Goal: Task Accomplishment & Management: Complete application form

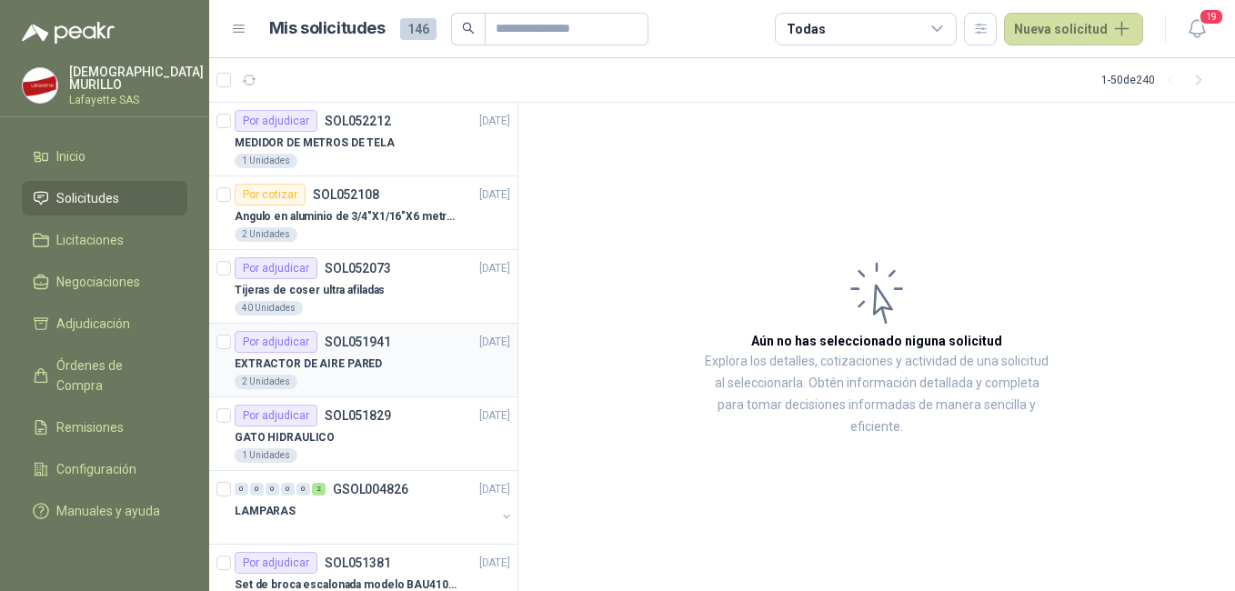
click at [377, 359] on div "EXTRACTOR DE AIRE PARED" at bounding box center [373, 364] width 276 height 22
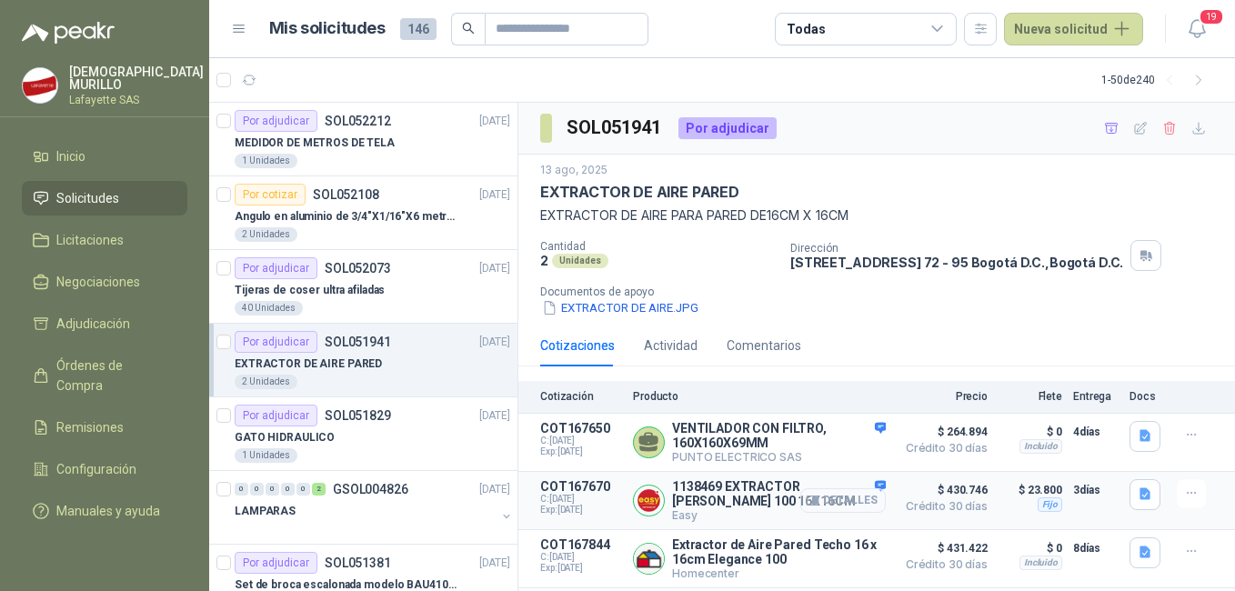
click at [845, 503] on button "Detalles" at bounding box center [843, 500] width 86 height 25
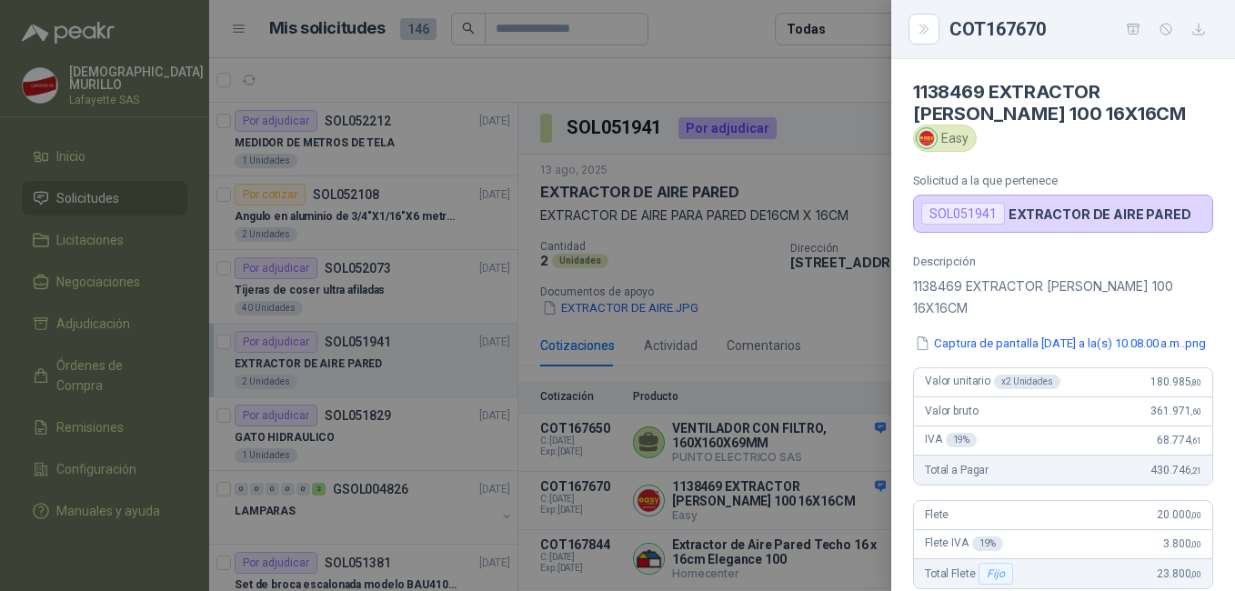
scroll to position [91, 0]
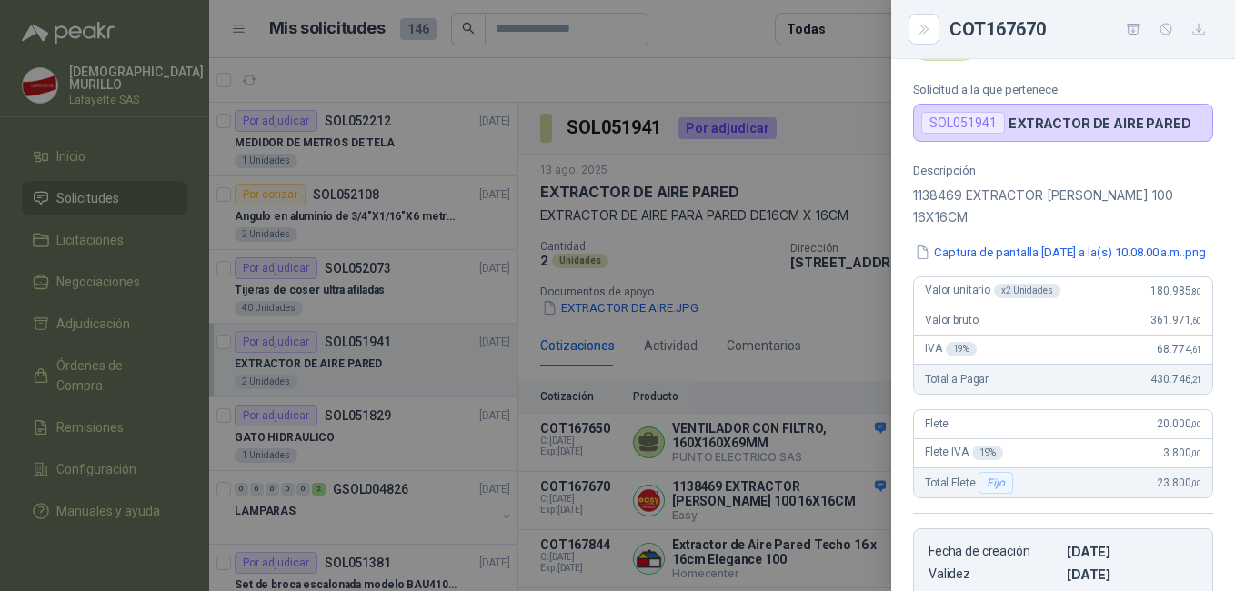
click at [770, 505] on div at bounding box center [617, 295] width 1235 height 591
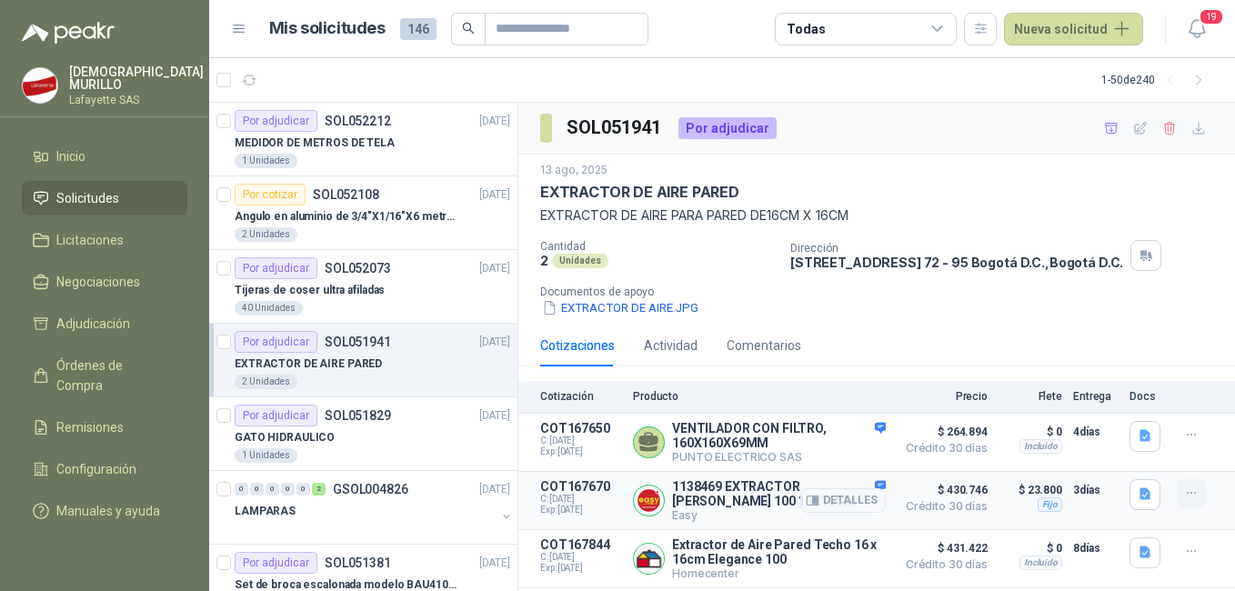
click at [1184, 489] on icon "button" at bounding box center [1191, 493] width 15 height 15
click at [1140, 414] on button "Añadir" at bounding box center [1155, 421] width 146 height 29
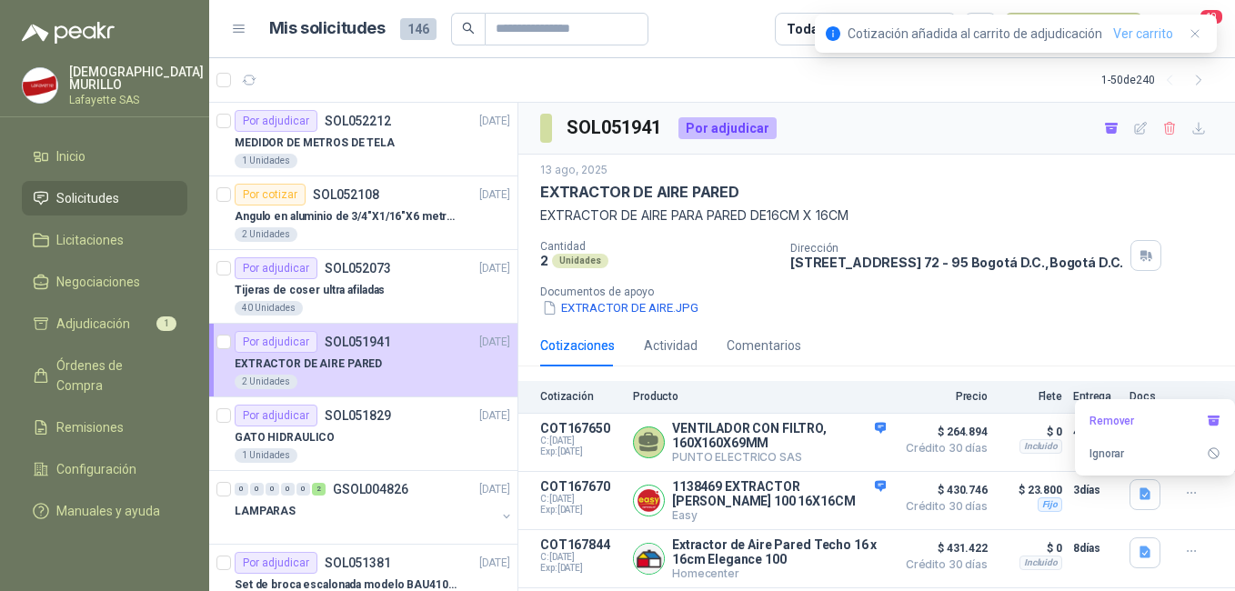
click at [1130, 30] on link "Ver carrito" at bounding box center [1143, 34] width 60 height 20
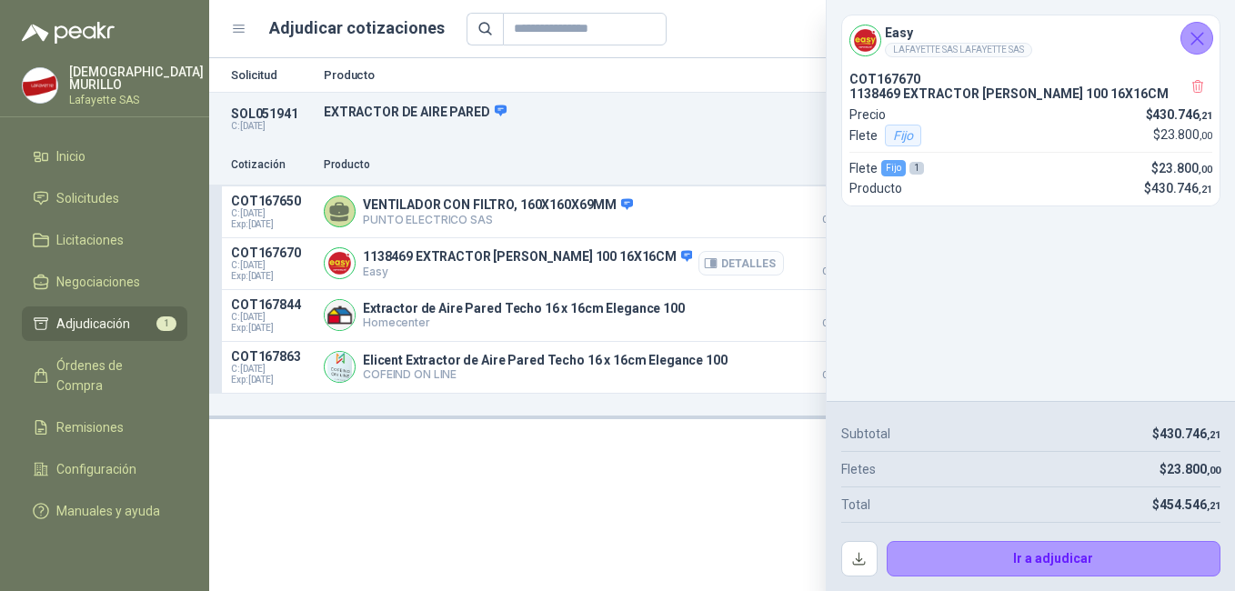
click at [718, 257] on icon "button" at bounding box center [711, 264] width 14 height 14
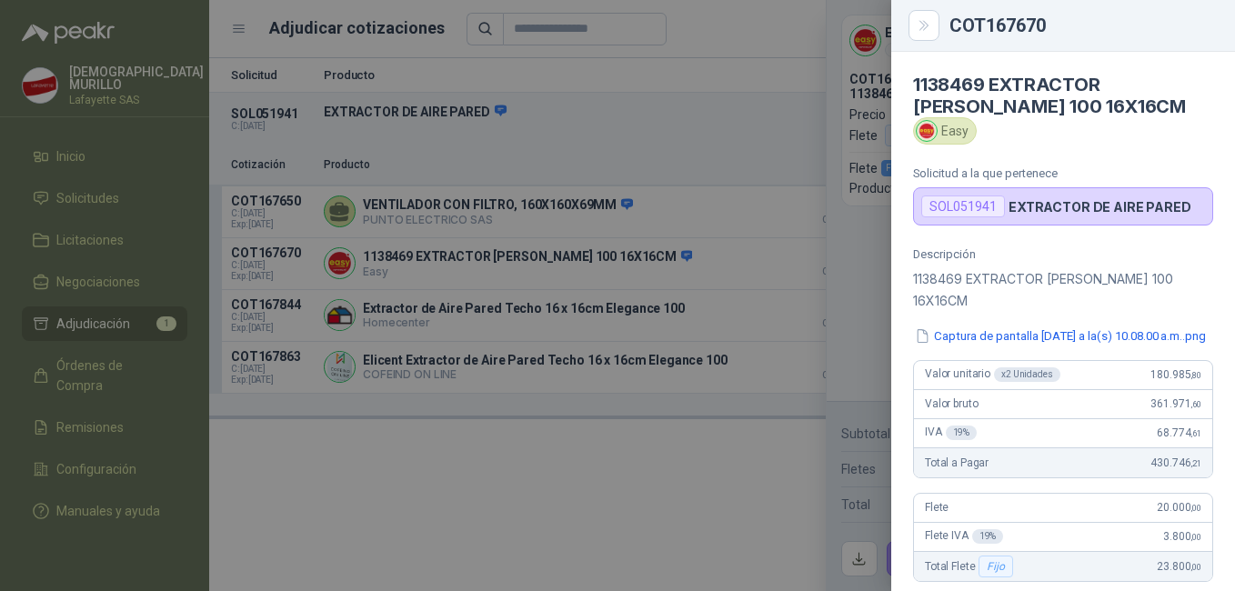
click at [1032, 317] on div "Descripción 1138469 EXTRACTOR ELICENT ELEGANCE 100 16X16CM Captura de pantalla …" at bounding box center [1063, 475] width 344 height 457
click at [778, 377] on div at bounding box center [617, 295] width 1235 height 591
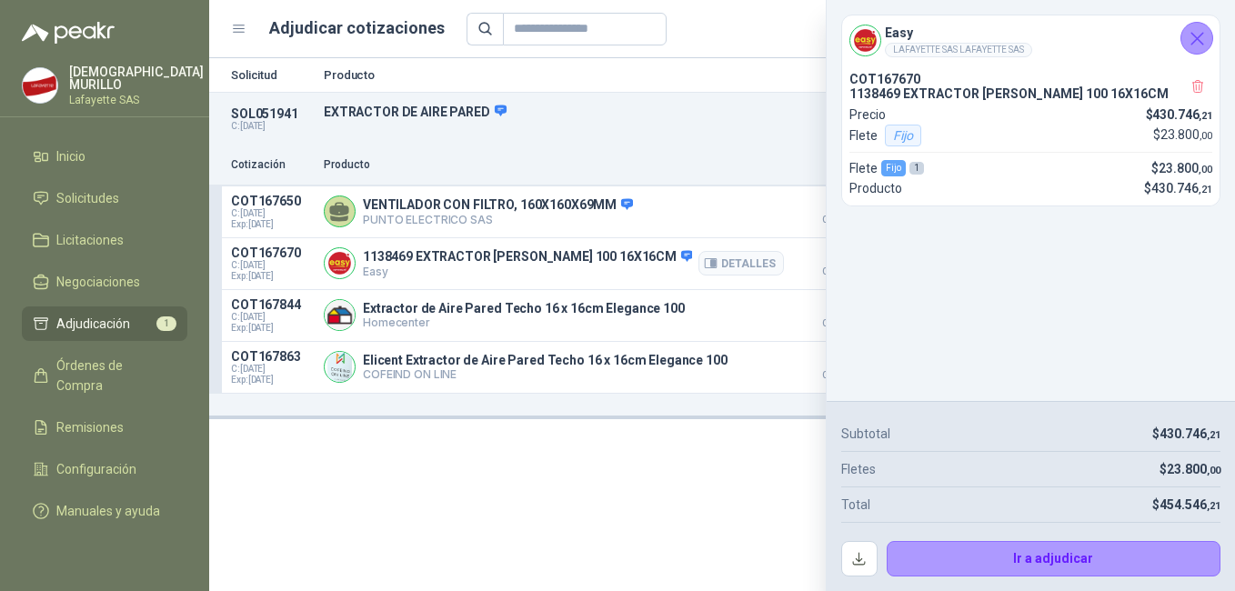
click at [752, 249] on div "Detalles" at bounding box center [742, 264] width 86 height 36
click at [1197, 42] on icon "Cerrar" at bounding box center [1197, 38] width 23 height 23
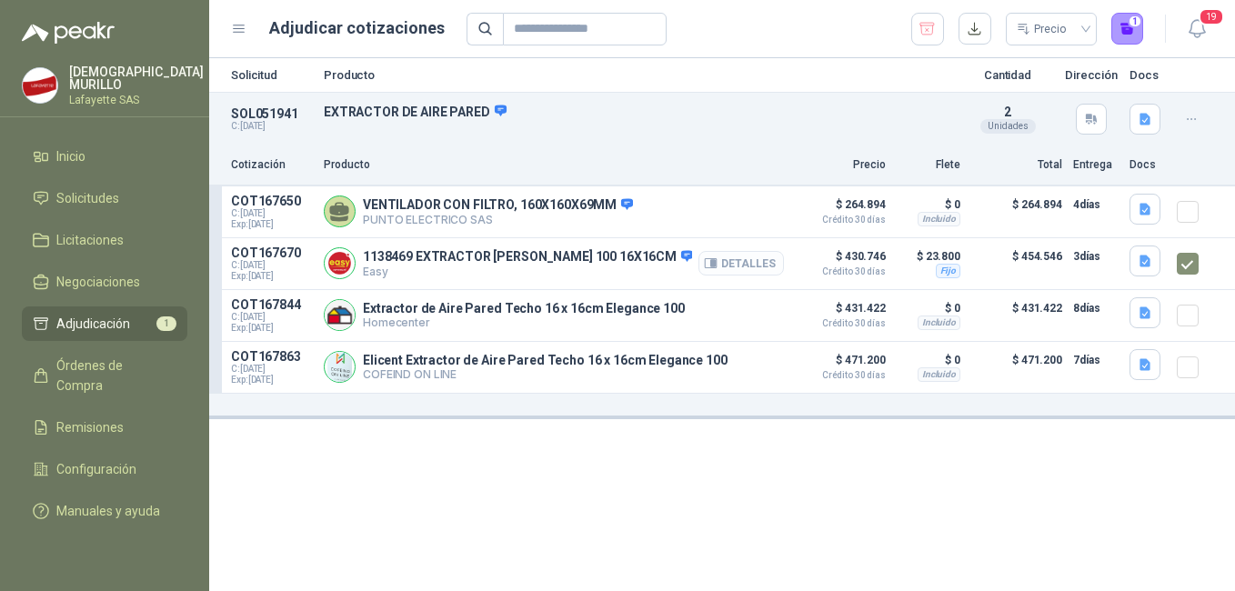
click at [742, 267] on button "Detalles" at bounding box center [742, 263] width 86 height 25
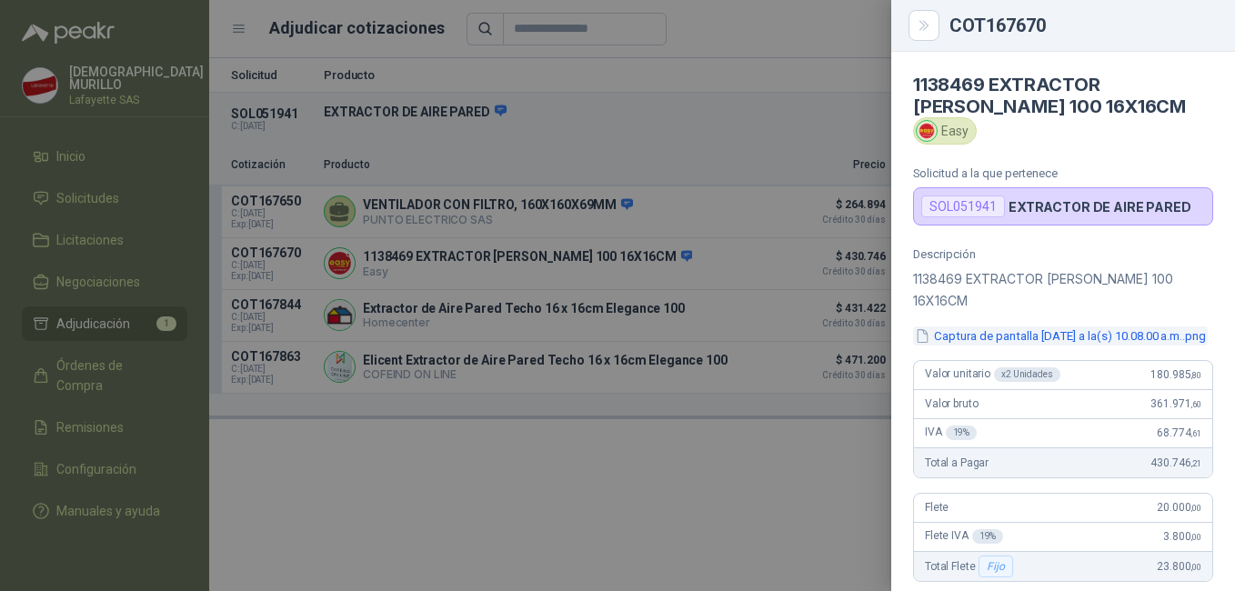
click at [993, 339] on button "Captura de pantalla [DATE] a la(s) 10.08.00 a.m..png" at bounding box center [1060, 336] width 295 height 19
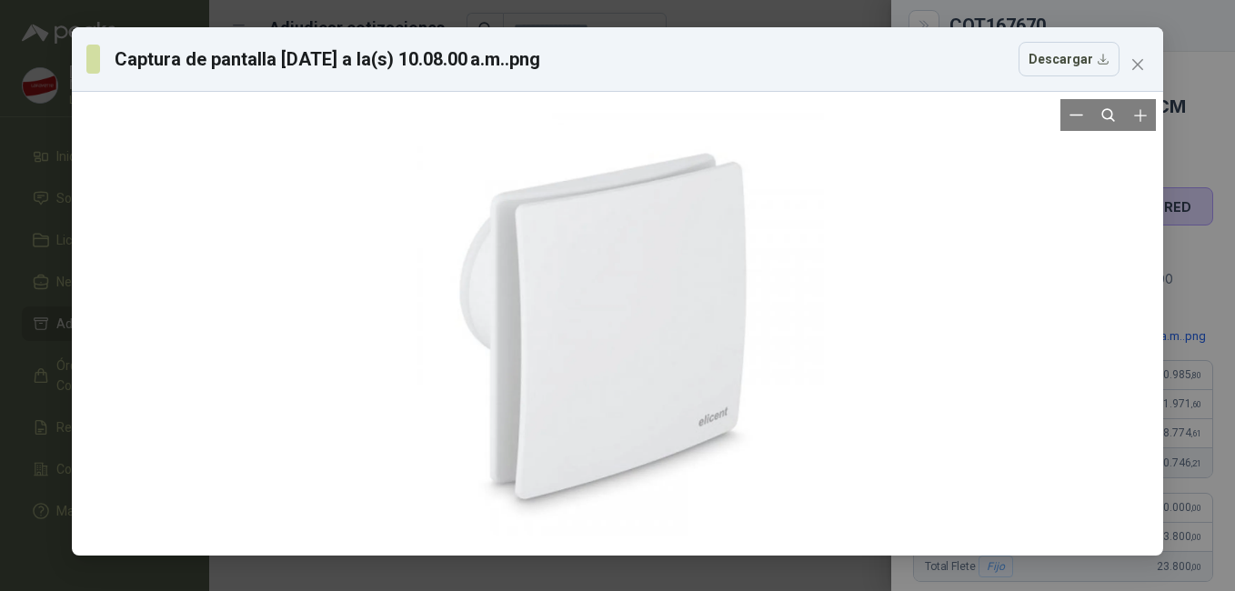
click at [929, 308] on div at bounding box center [617, 323] width 1077 height 449
click at [1152, 69] on span "Close" at bounding box center [1137, 64] width 29 height 15
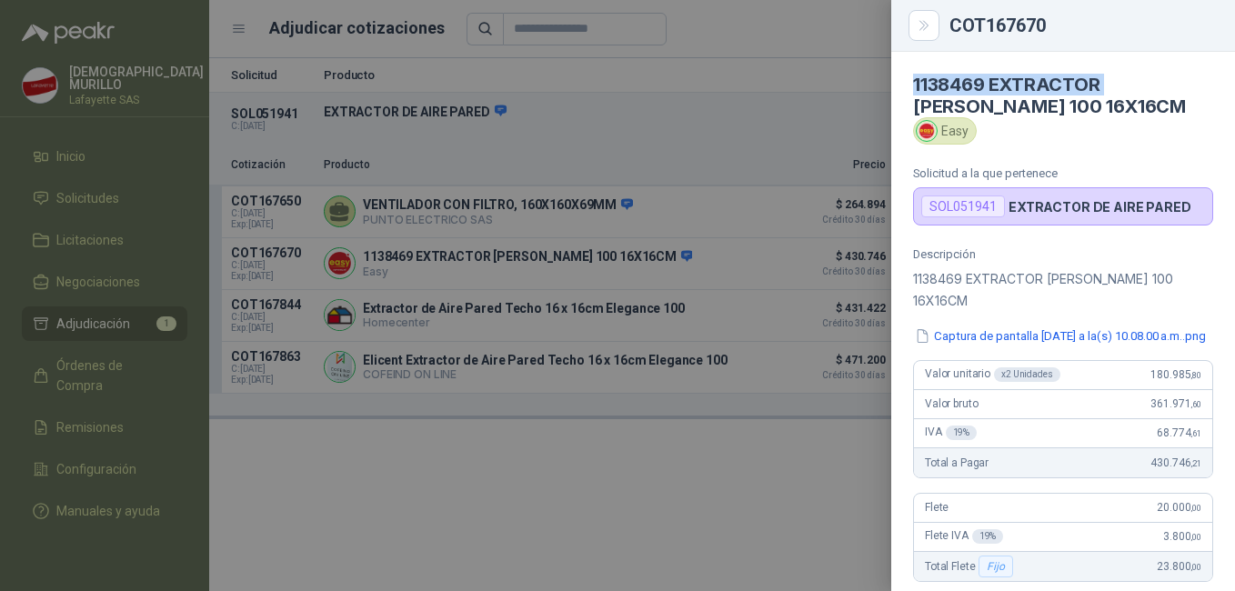
drag, startPoint x: 916, startPoint y: 89, endPoint x: 1111, endPoint y: 88, distance: 194.7
click at [1111, 88] on h4 "1138469 EXTRACTOR [PERSON_NAME] 100 16X16CM" at bounding box center [1063, 96] width 300 height 44
click at [1113, 82] on h4 "1138469 EXTRACTOR [PERSON_NAME] 100 16X16CM" at bounding box center [1063, 96] width 300 height 44
drag, startPoint x: 1115, startPoint y: 85, endPoint x: 1143, endPoint y: 104, distance: 33.3
click at [1143, 104] on h4 "1138469 EXTRACTOR [PERSON_NAME] 100 16X16CM" at bounding box center [1063, 96] width 300 height 44
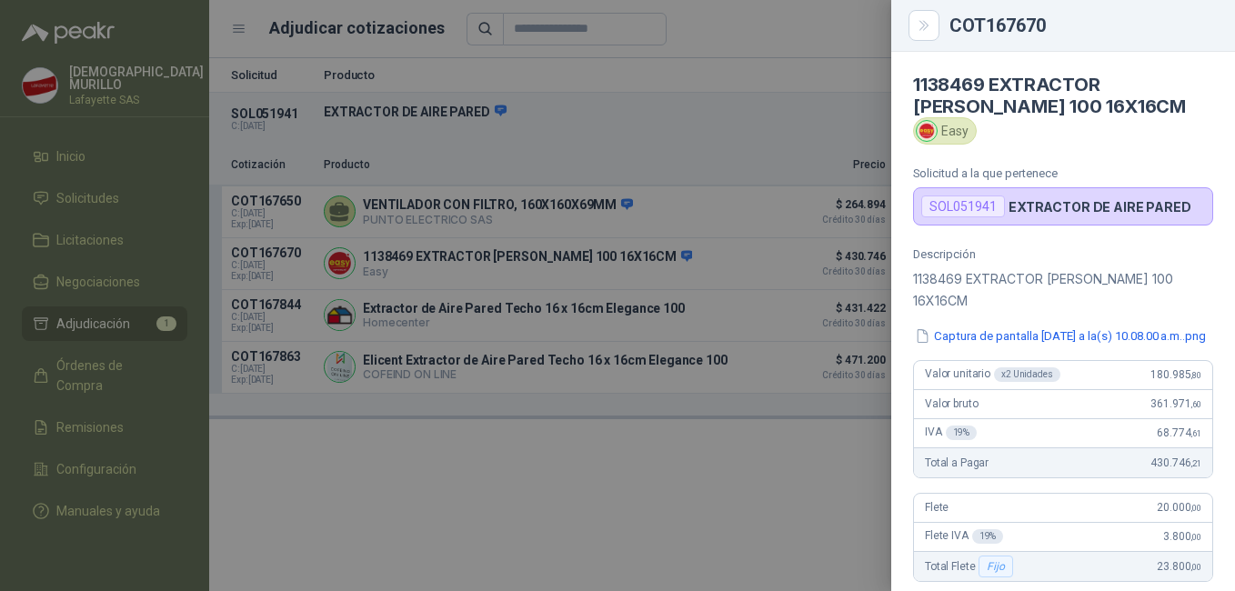
copy h4 "LICENT ELEGANCE 100 16X16CM"
drag, startPoint x: 954, startPoint y: 33, endPoint x: 1049, endPoint y: 26, distance: 94.8
click at [1049, 26] on div "COT167670" at bounding box center [1082, 25] width 264 height 18
copy div "COT167670"
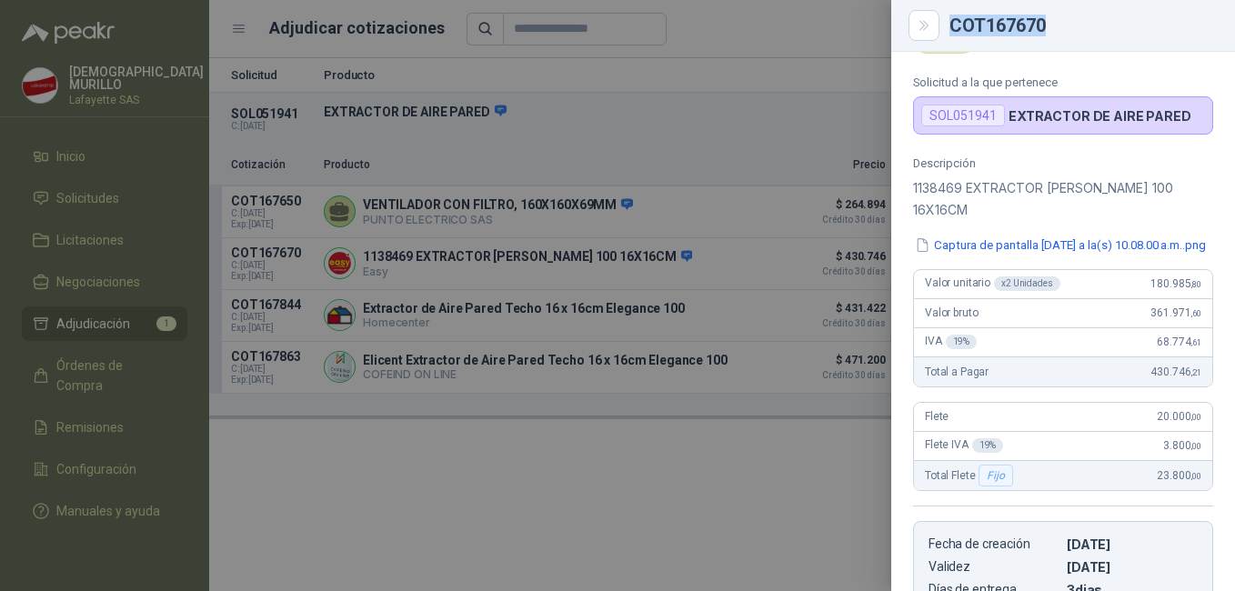
scroll to position [182, 0]
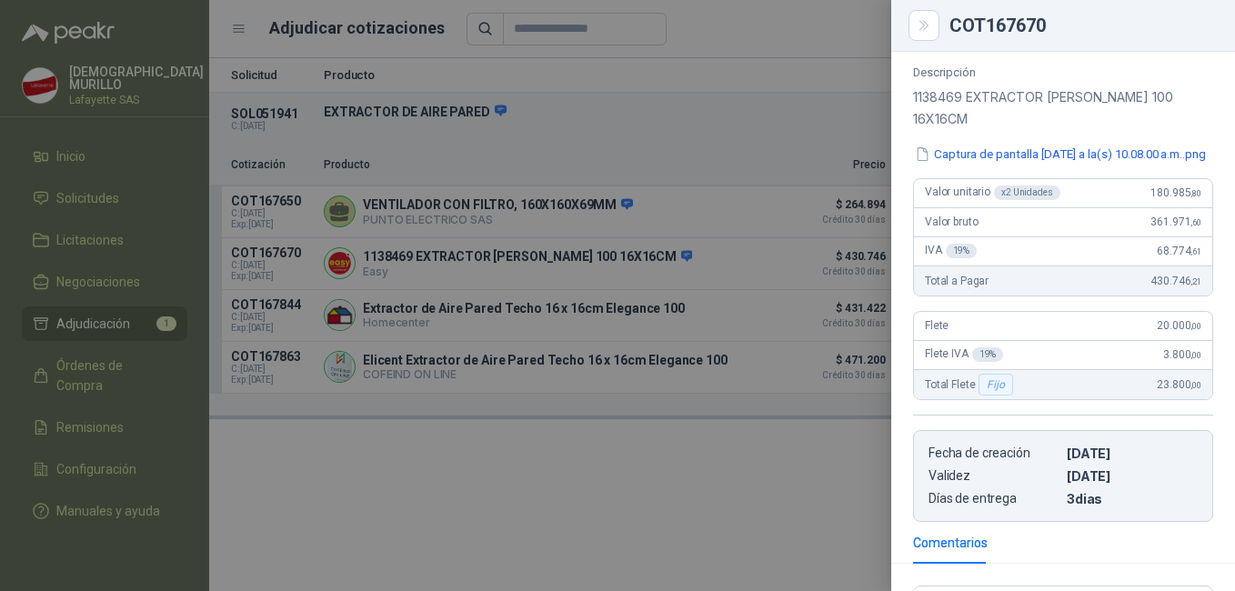
click at [796, 400] on div at bounding box center [617, 295] width 1235 height 591
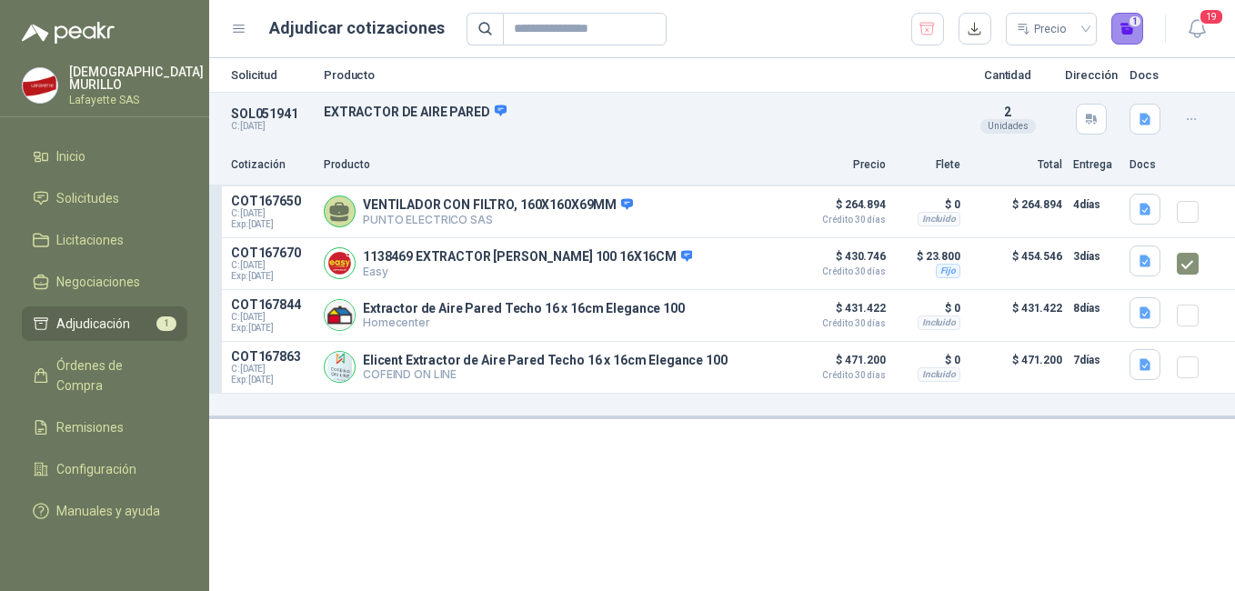
click at [1133, 27] on button "1" at bounding box center [1128, 29] width 33 height 33
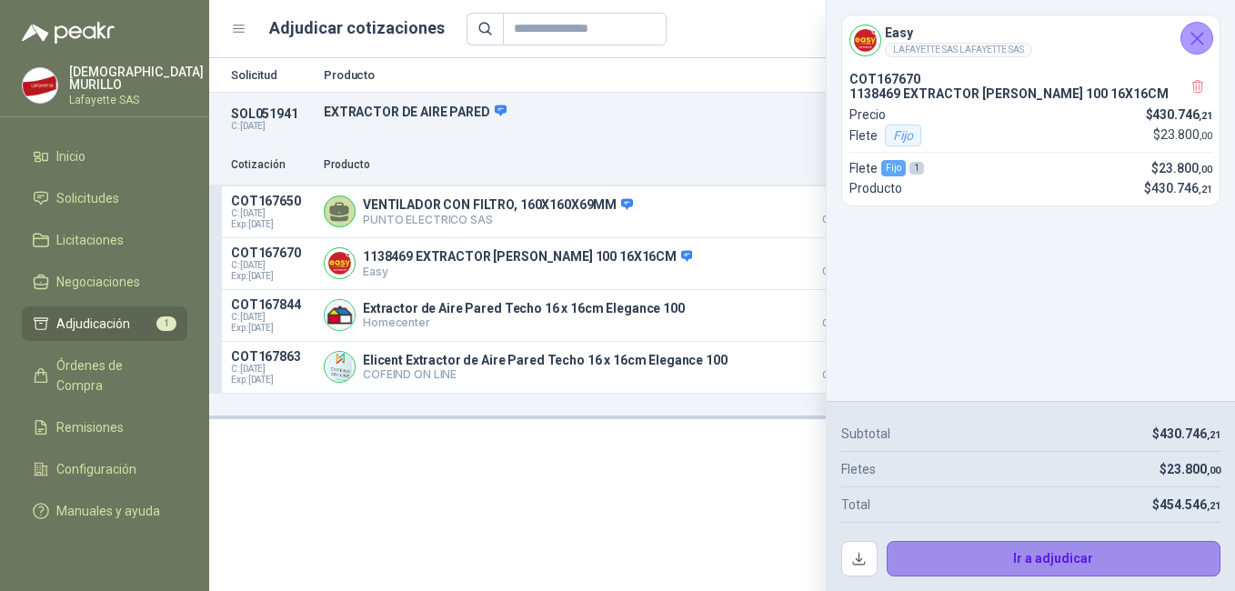
click at [1021, 564] on button "Ir a adjudicar" at bounding box center [1054, 559] width 335 height 36
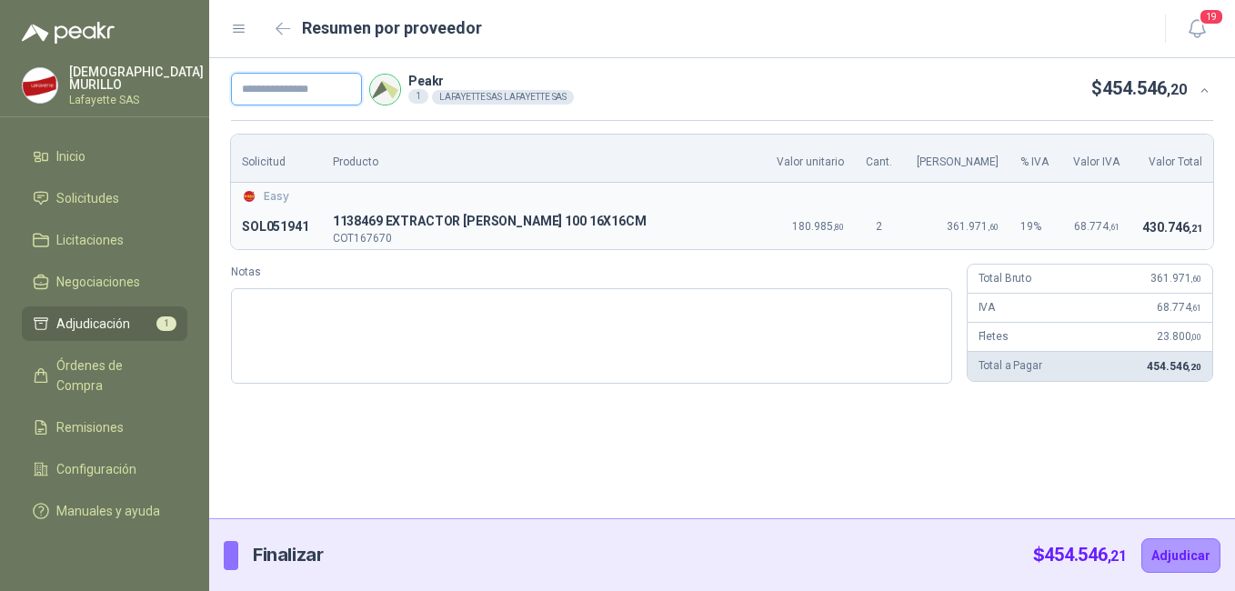
click at [305, 100] on input "text" at bounding box center [296, 89] width 131 height 33
type input "******"
click at [1194, 553] on button "Adjudicar" at bounding box center [1181, 556] width 79 height 35
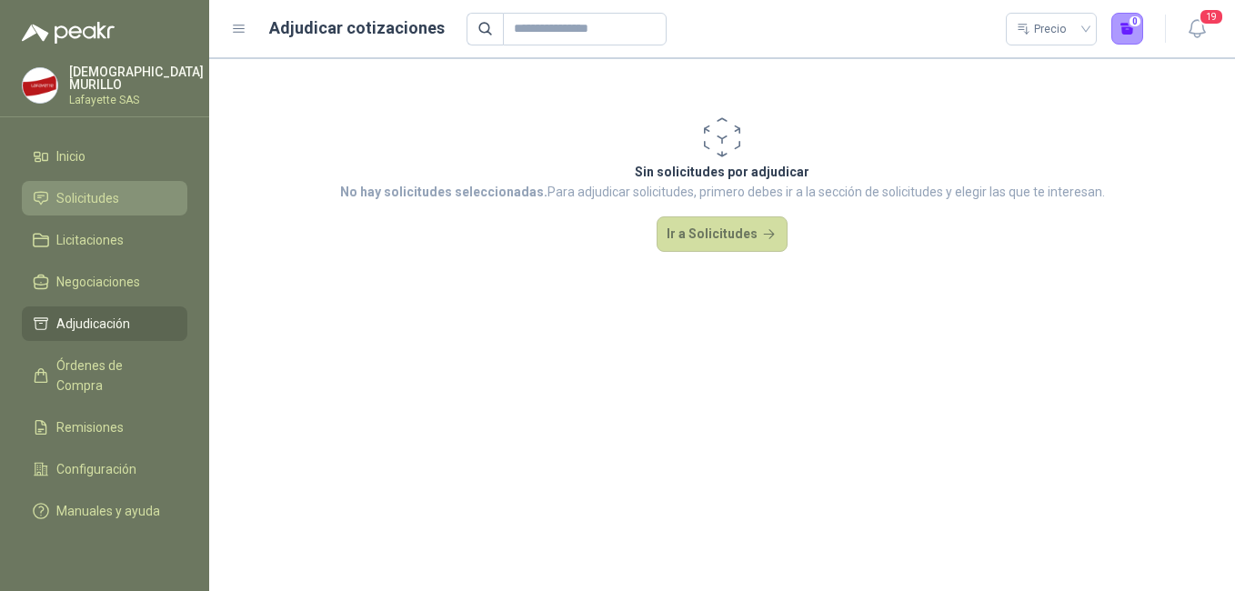
click at [116, 183] on link "Solicitudes" at bounding box center [105, 198] width 166 height 35
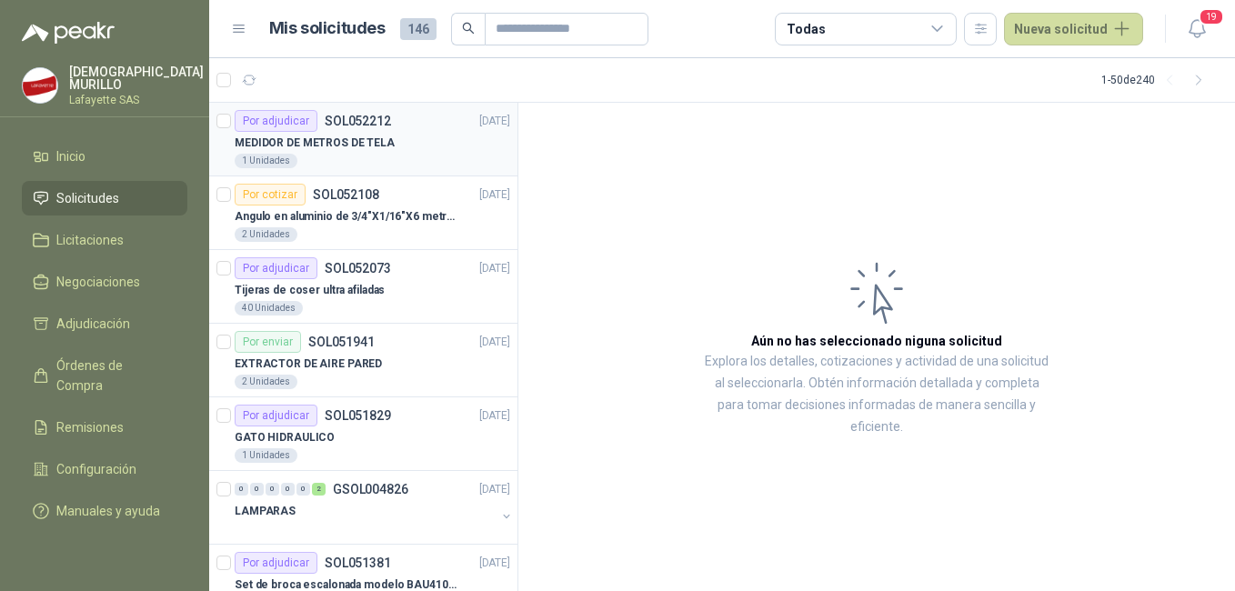
click at [408, 153] on div "MEDIDOR DE METROS DE TELA" at bounding box center [373, 143] width 276 height 22
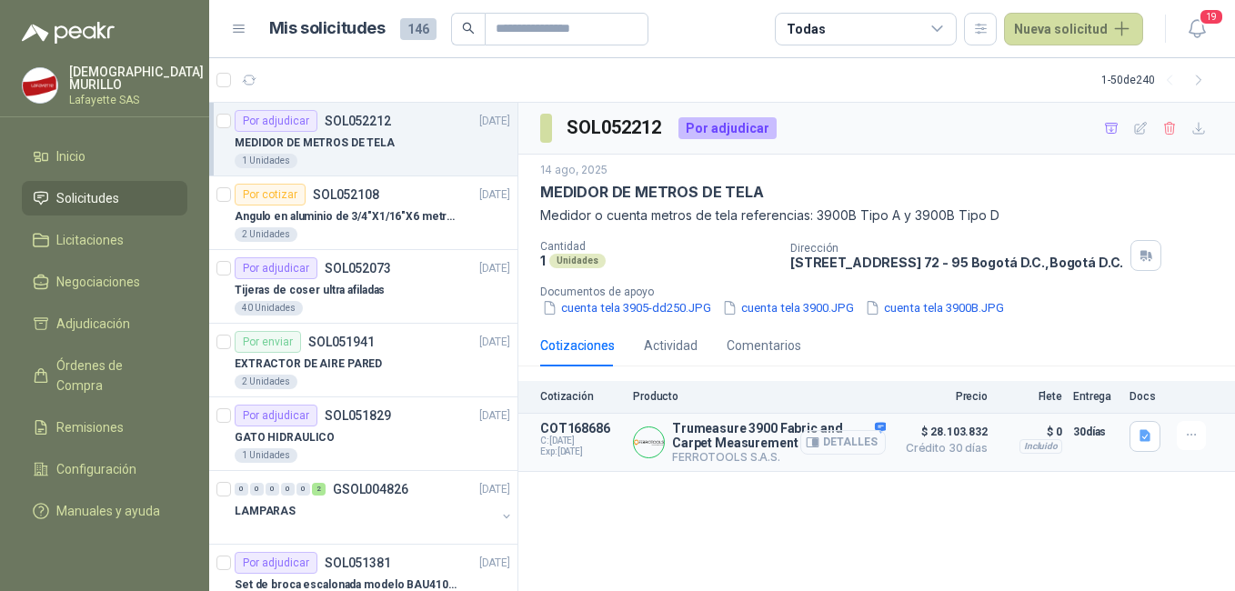
click at [849, 444] on button "Detalles" at bounding box center [843, 442] width 86 height 25
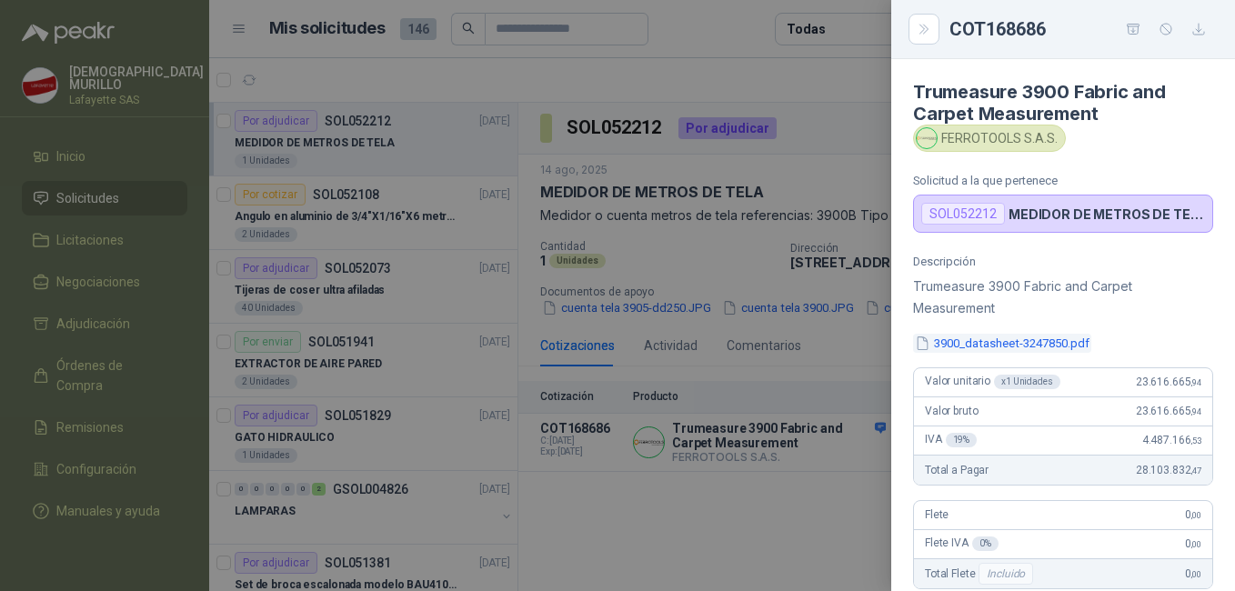
click at [990, 337] on button "3900_datasheet-3247850.pdf" at bounding box center [1002, 343] width 178 height 19
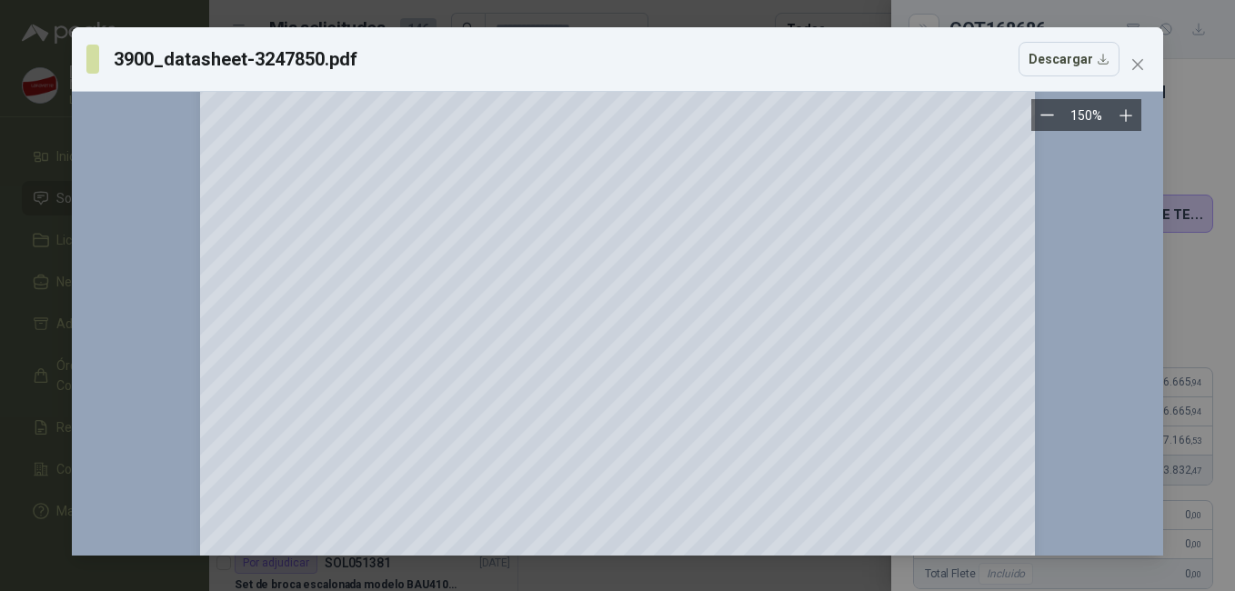
scroll to position [1455, 0]
click at [1146, 65] on span "Close" at bounding box center [1137, 64] width 29 height 15
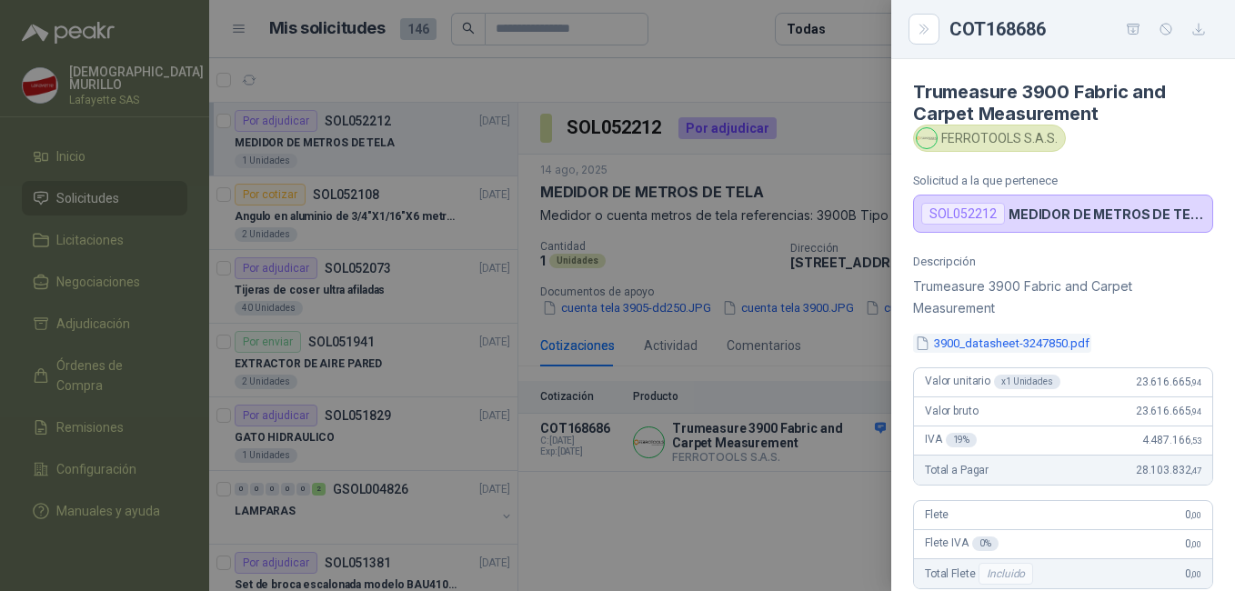
click at [972, 344] on button "3900_datasheet-3247850.pdf" at bounding box center [1002, 343] width 178 height 19
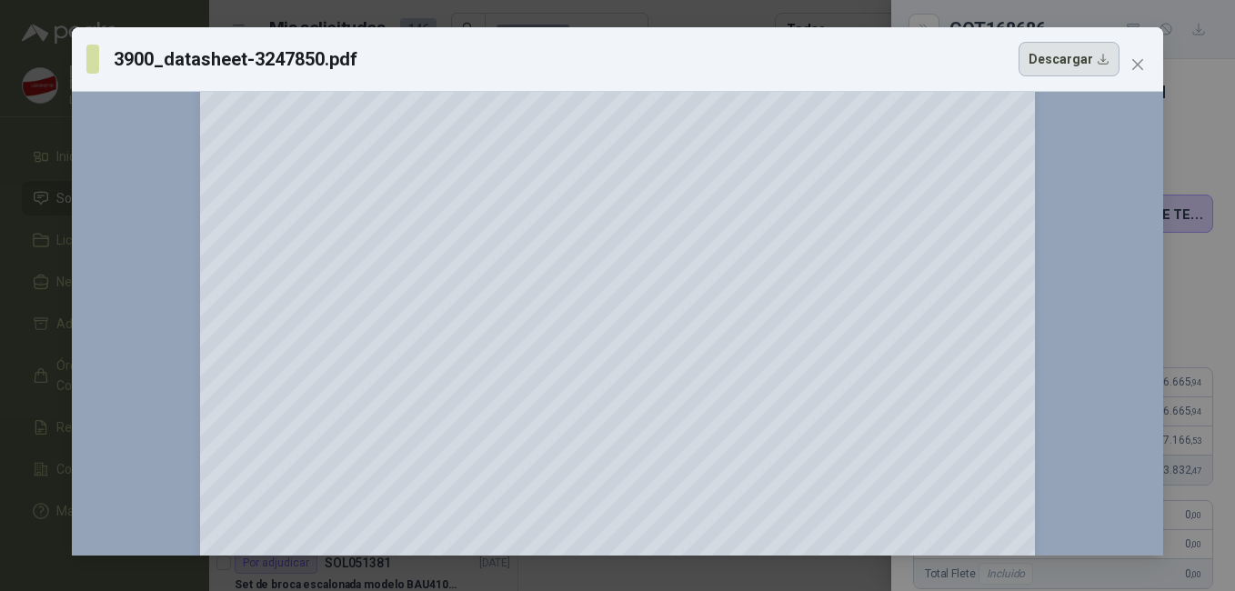
click at [1063, 62] on button "Descargar" at bounding box center [1069, 59] width 101 height 35
click at [1141, 64] on icon "close" at bounding box center [1138, 64] width 15 height 15
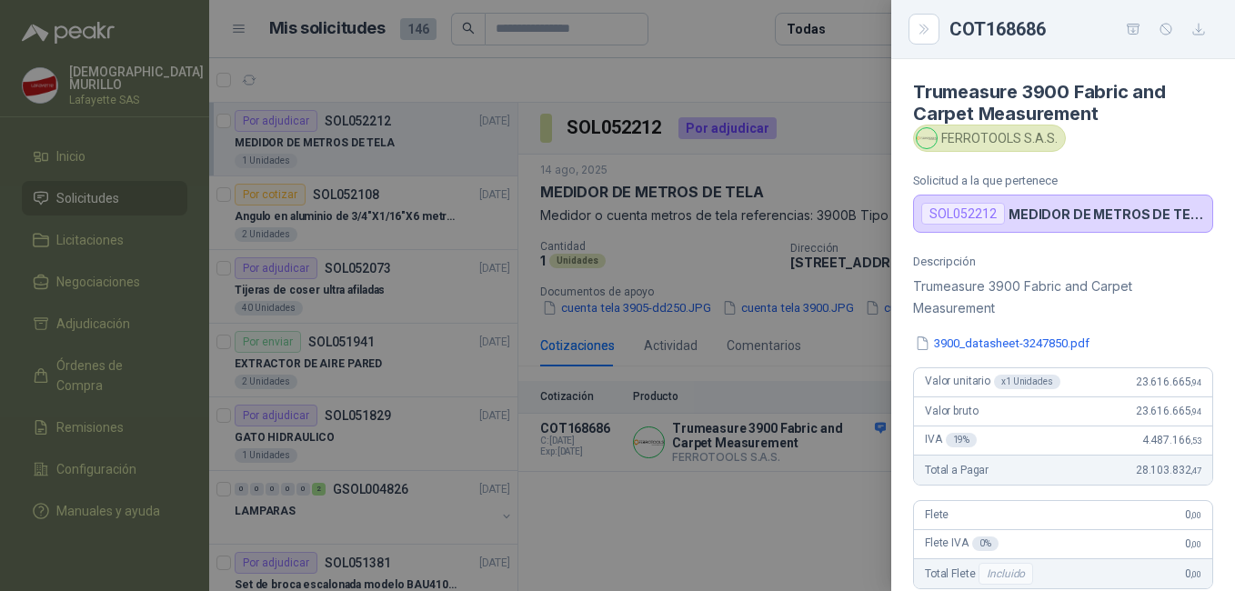
click at [622, 170] on div at bounding box center [617, 295] width 1235 height 591
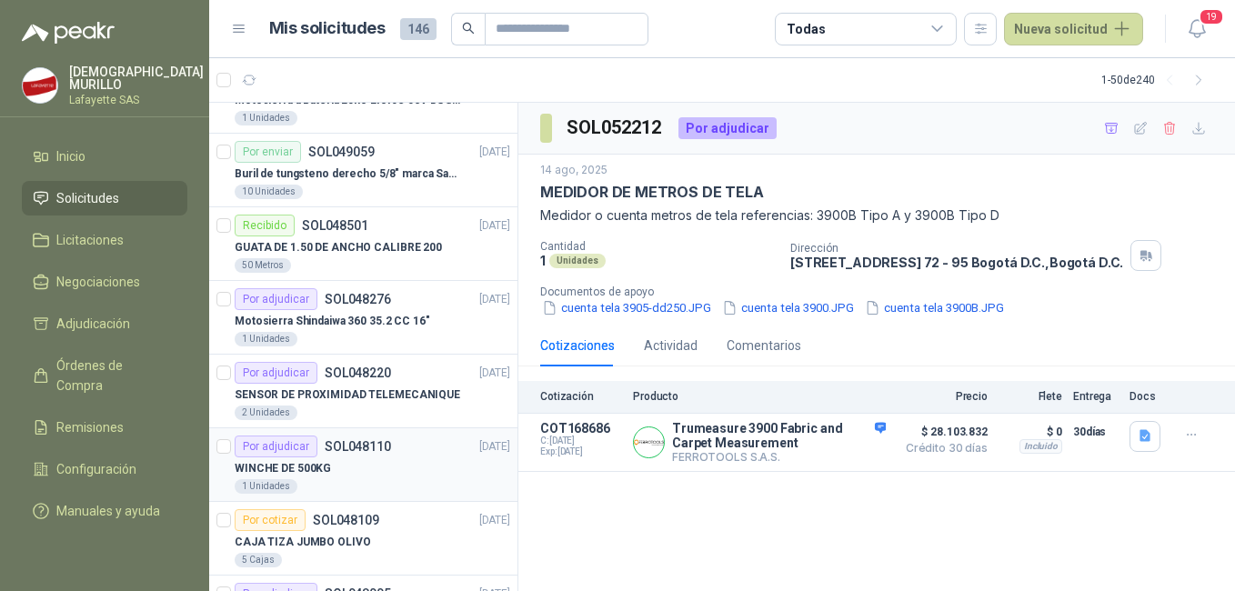
scroll to position [1092, 0]
